Goal: Task Accomplishment & Management: Manage account settings

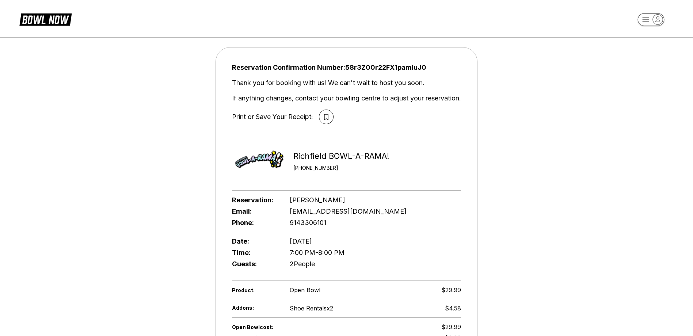
click at [41, 20] on icon at bounding box center [45, 19] width 52 height 14
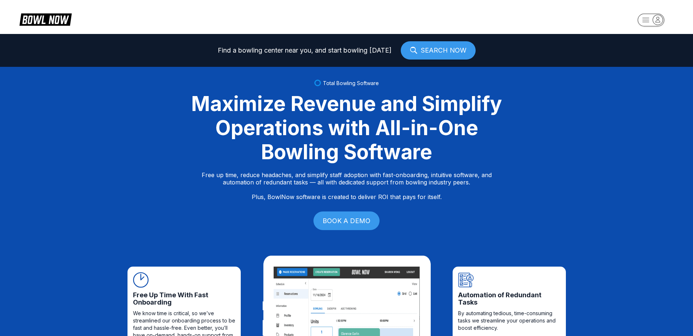
click at [659, 21] on icon "button" at bounding box center [658, 20] width 10 height 10
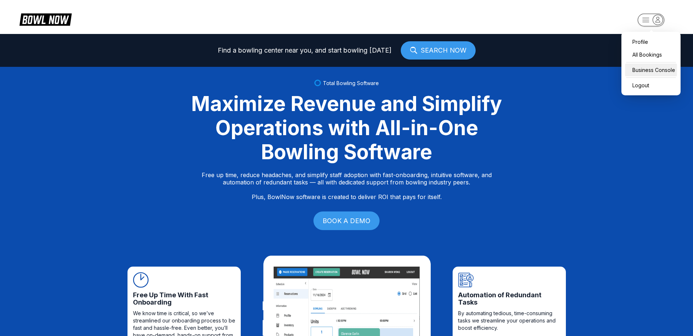
click at [648, 74] on div "Business Console" at bounding box center [651, 70] width 52 height 13
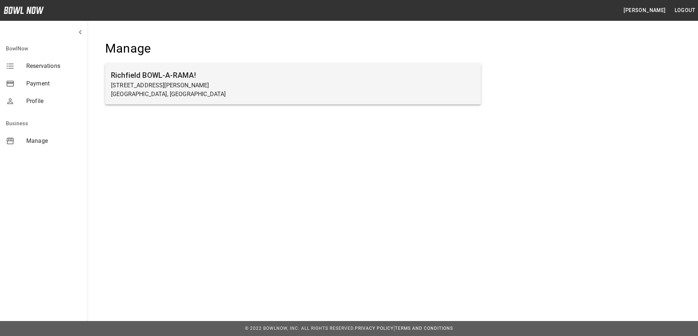
click at [125, 84] on p "[STREET_ADDRESS][PERSON_NAME]" at bounding box center [293, 85] width 364 height 9
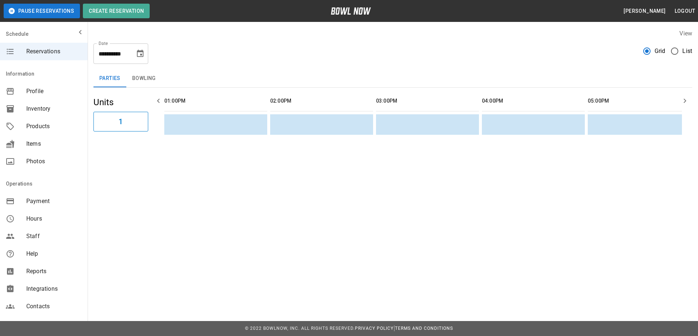
scroll to position [0, 530]
